Goal: Find specific page/section: Find specific page/section

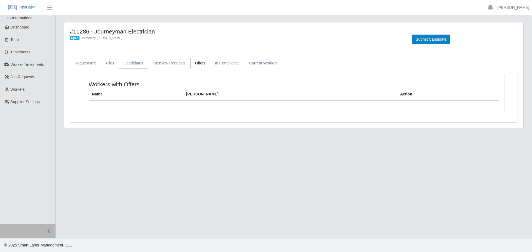
click at [132, 63] on link "Candidates" at bounding box center [133, 63] width 29 height 11
click at [11, 28] on span "Dashboard" at bounding box center [20, 27] width 19 height 4
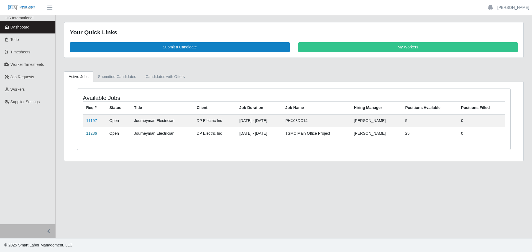
click at [92, 134] on link "11286" at bounding box center [91, 133] width 11 height 4
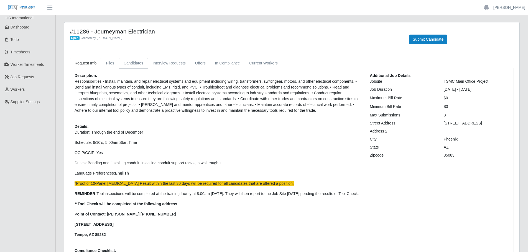
click at [129, 66] on link "Candidates" at bounding box center [133, 63] width 29 height 11
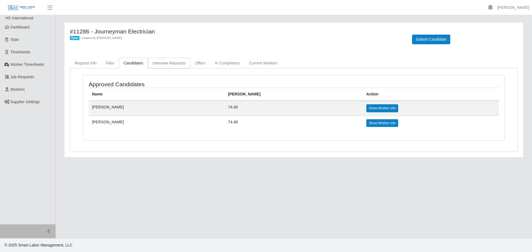
click at [161, 63] on link "Interview Requests" at bounding box center [169, 63] width 42 height 11
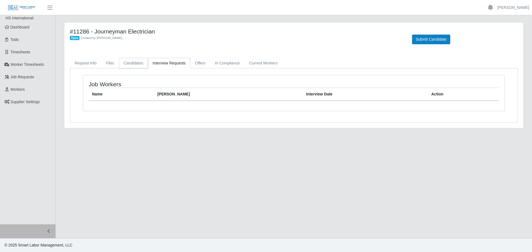
click at [132, 63] on link "Candidates" at bounding box center [133, 63] width 29 height 11
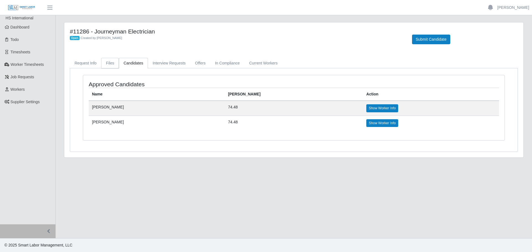
click at [104, 64] on link "Files" at bounding box center [110, 63] width 18 height 11
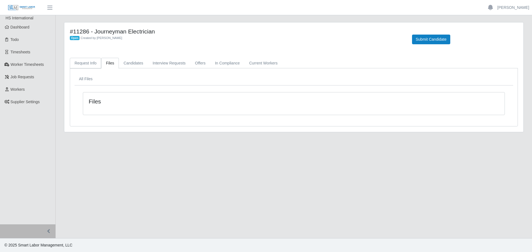
click at [83, 64] on link "Request Info" at bounding box center [85, 63] width 31 height 11
